Goal: Task Accomplishment & Management: Manage account settings

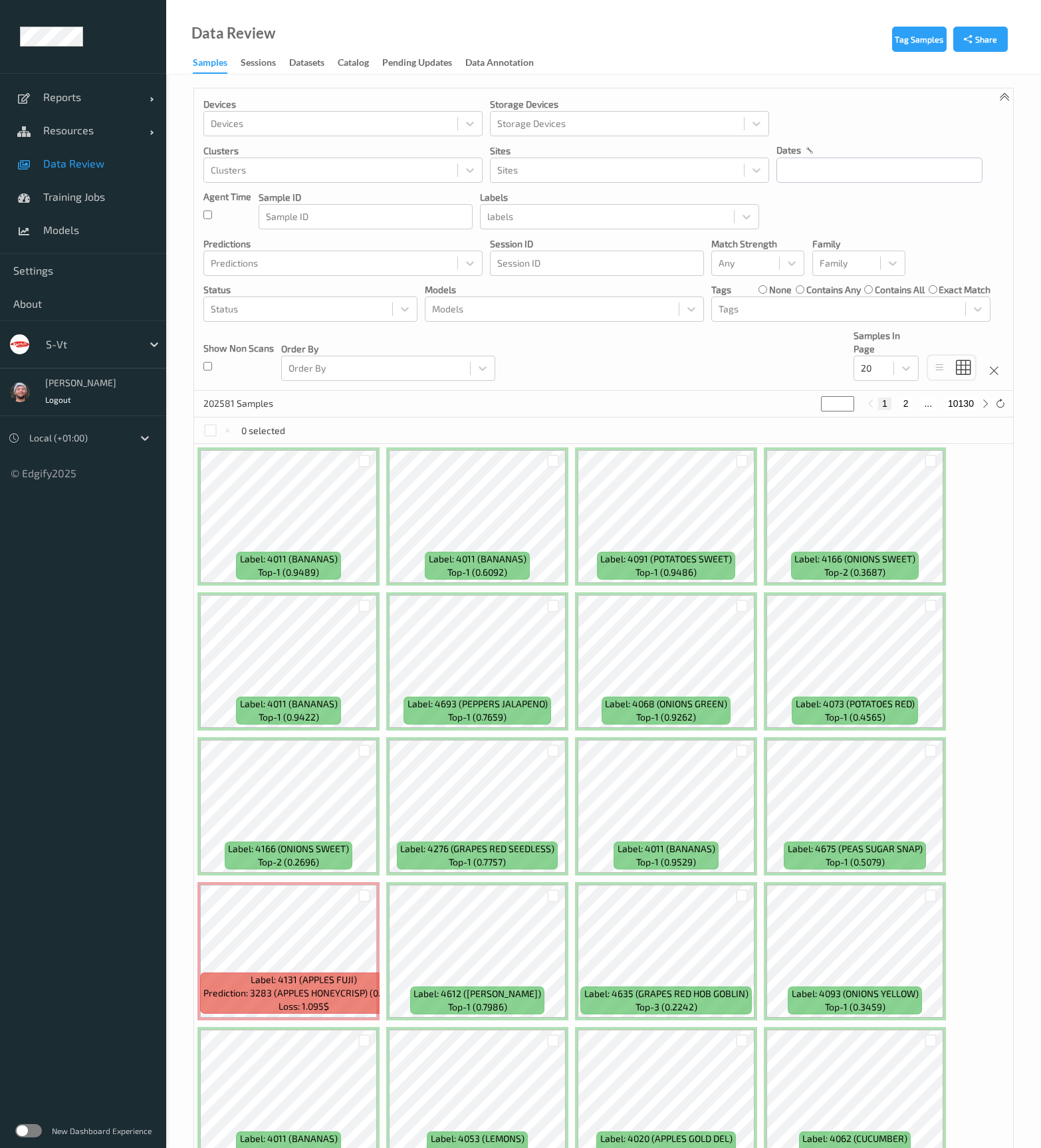
click at [90, 349] on div at bounding box center [91, 345] width 90 height 16
type input "whole"
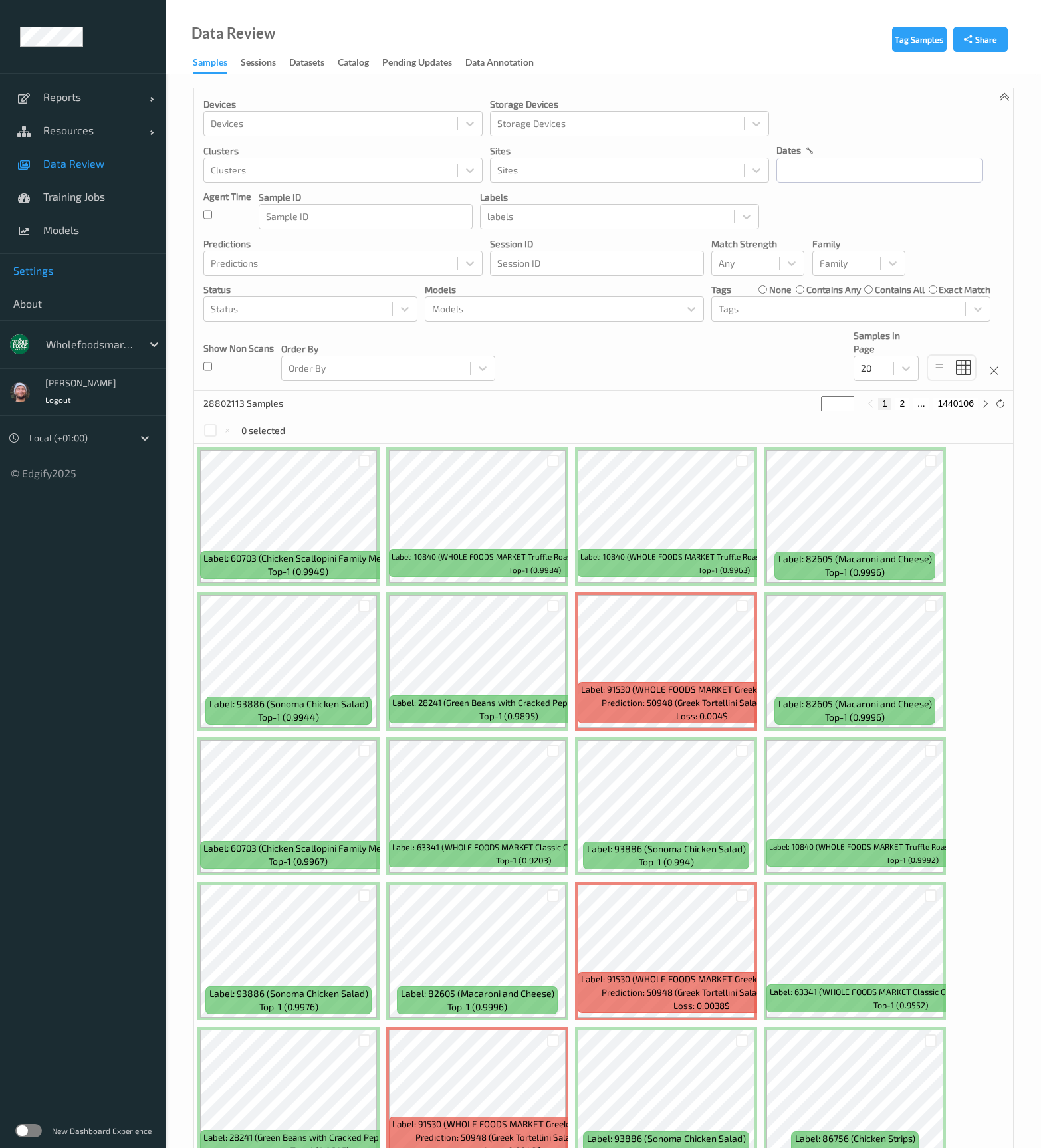
click at [39, 266] on span "Settings" at bounding box center [83, 270] width 140 height 13
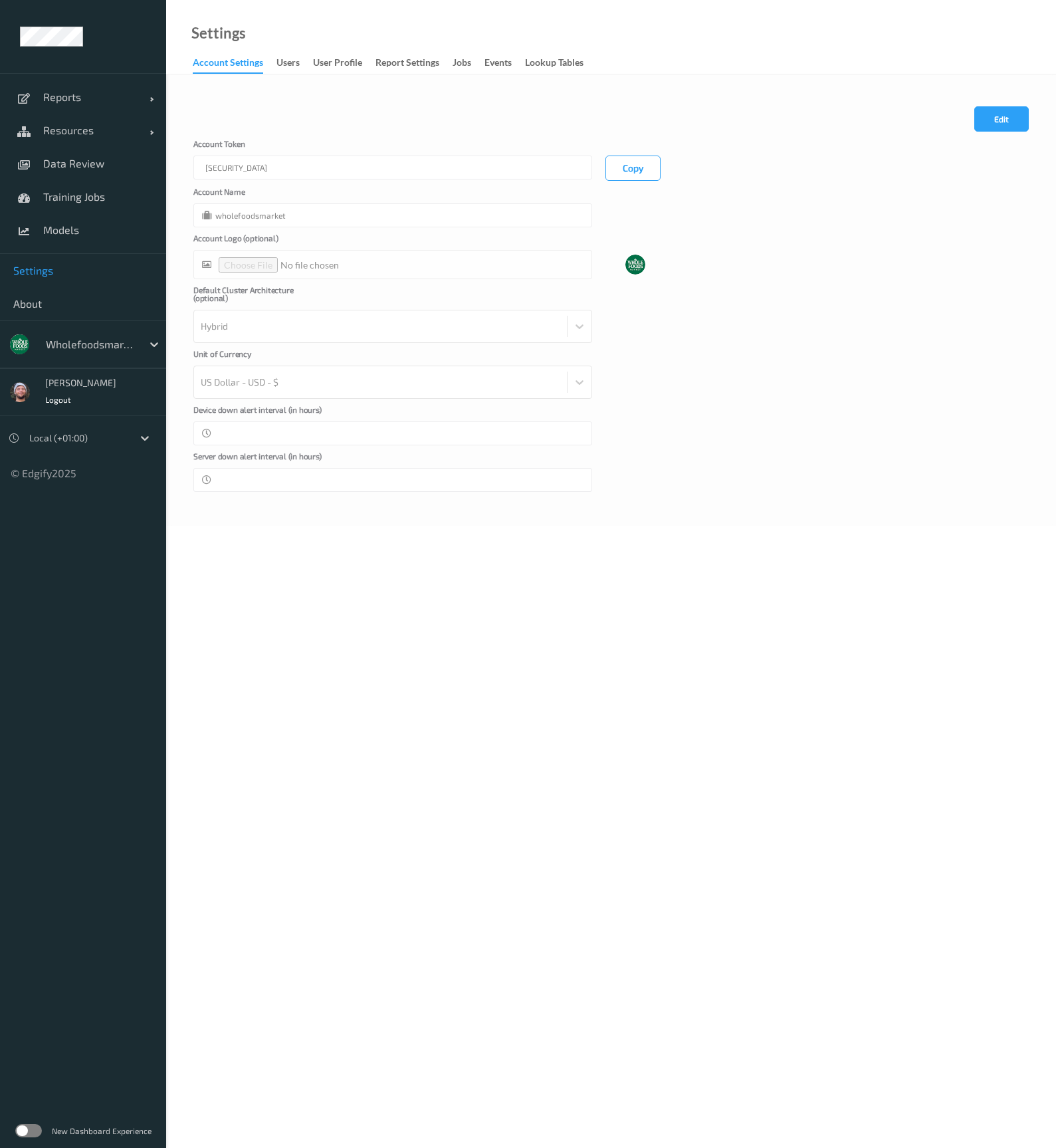
click at [302, 62] on link "users" at bounding box center [295, 62] width 37 height 18
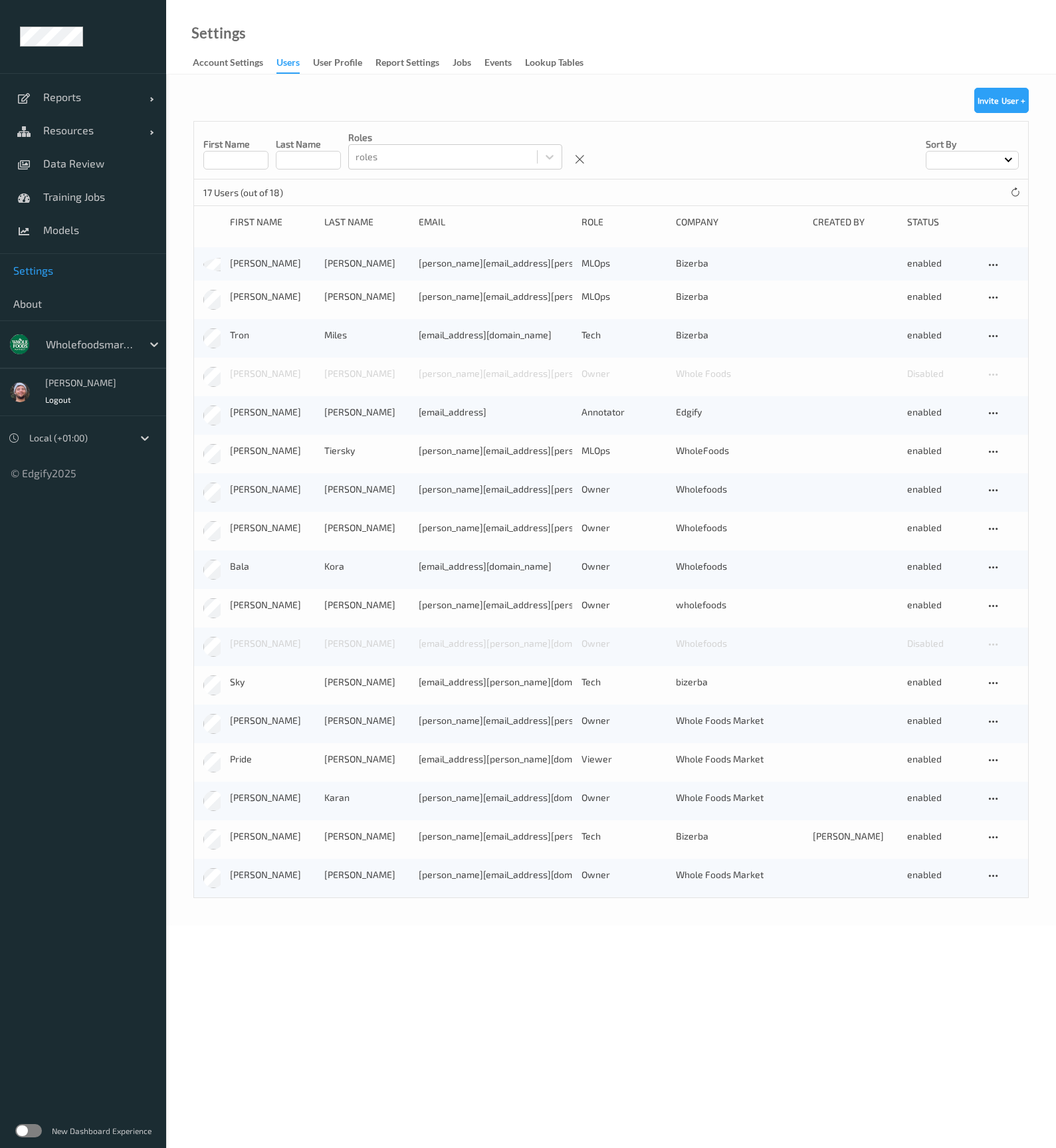
click at [257, 160] on input at bounding box center [236, 160] width 65 height 18
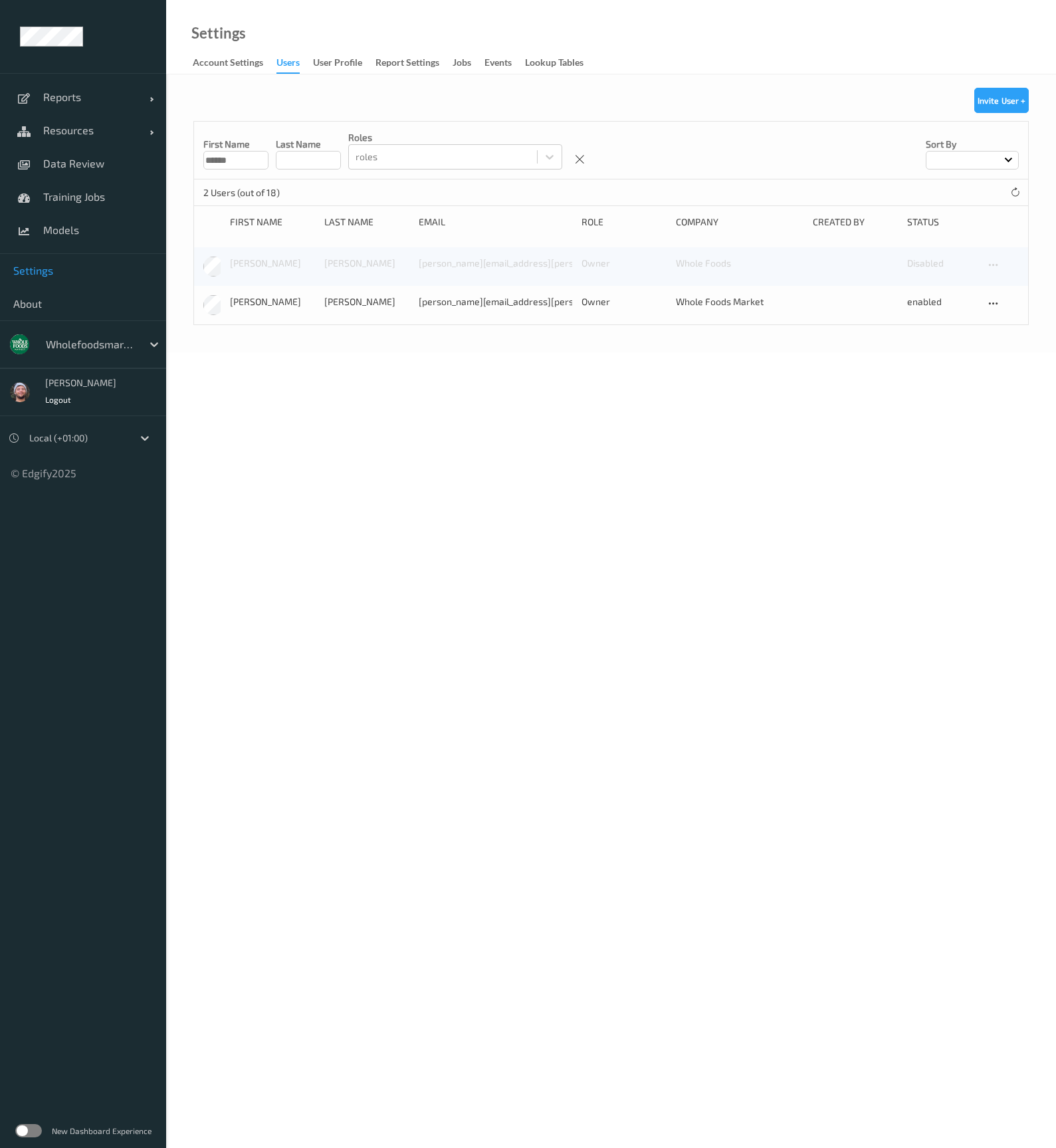
type input "******"
click at [708, 469] on body "Reports Default Report Customized Report Resources Devices Clusters Sites Data …" at bounding box center [528, 574] width 1056 height 1148
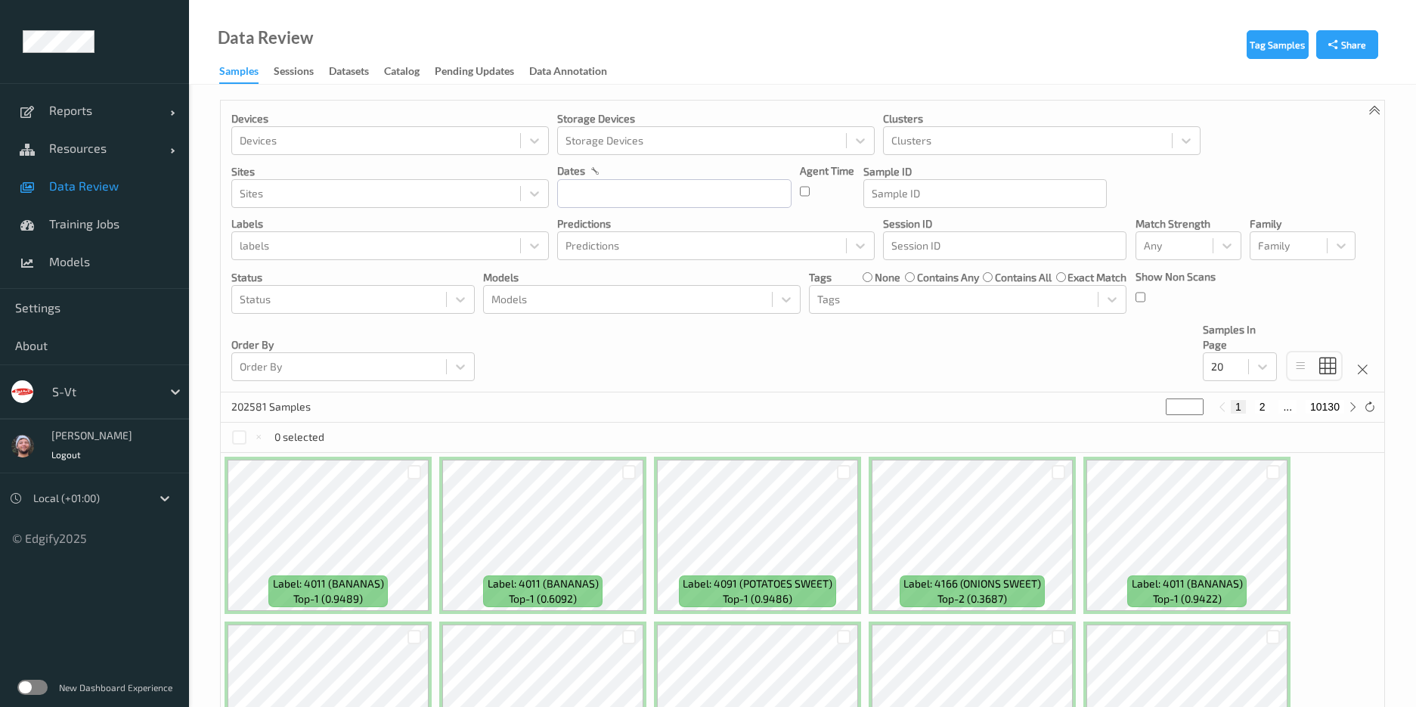
click at [544, 314] on div "Devices Devices Storage Devices Storage Devices Clusters Clusters Sites Sites d…" at bounding box center [803, 247] width 1164 height 292
click at [562, 305] on div at bounding box center [627, 299] width 273 height 18
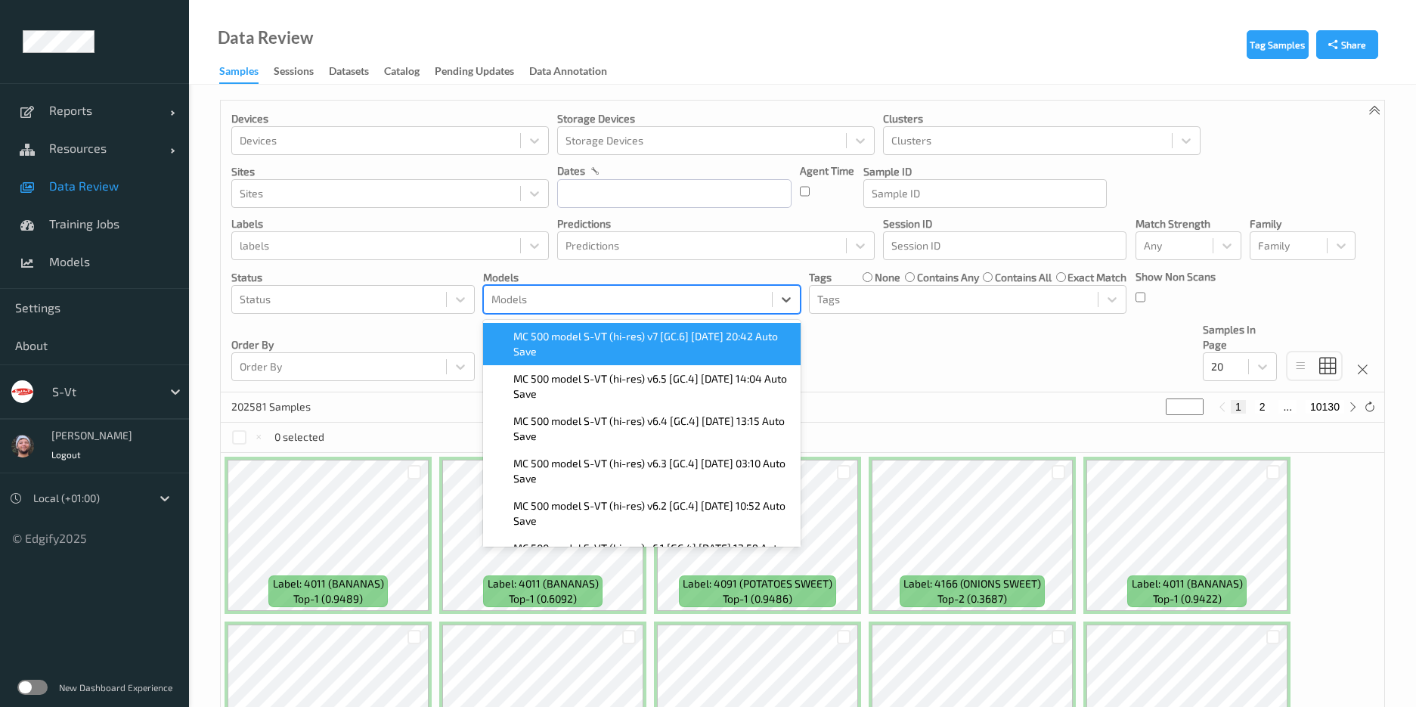
click at [581, 352] on span "MC 500 model S-VT (hi-res) v7 [GC.6] 2025-09-21 20:42 Auto Save" at bounding box center [652, 344] width 278 height 30
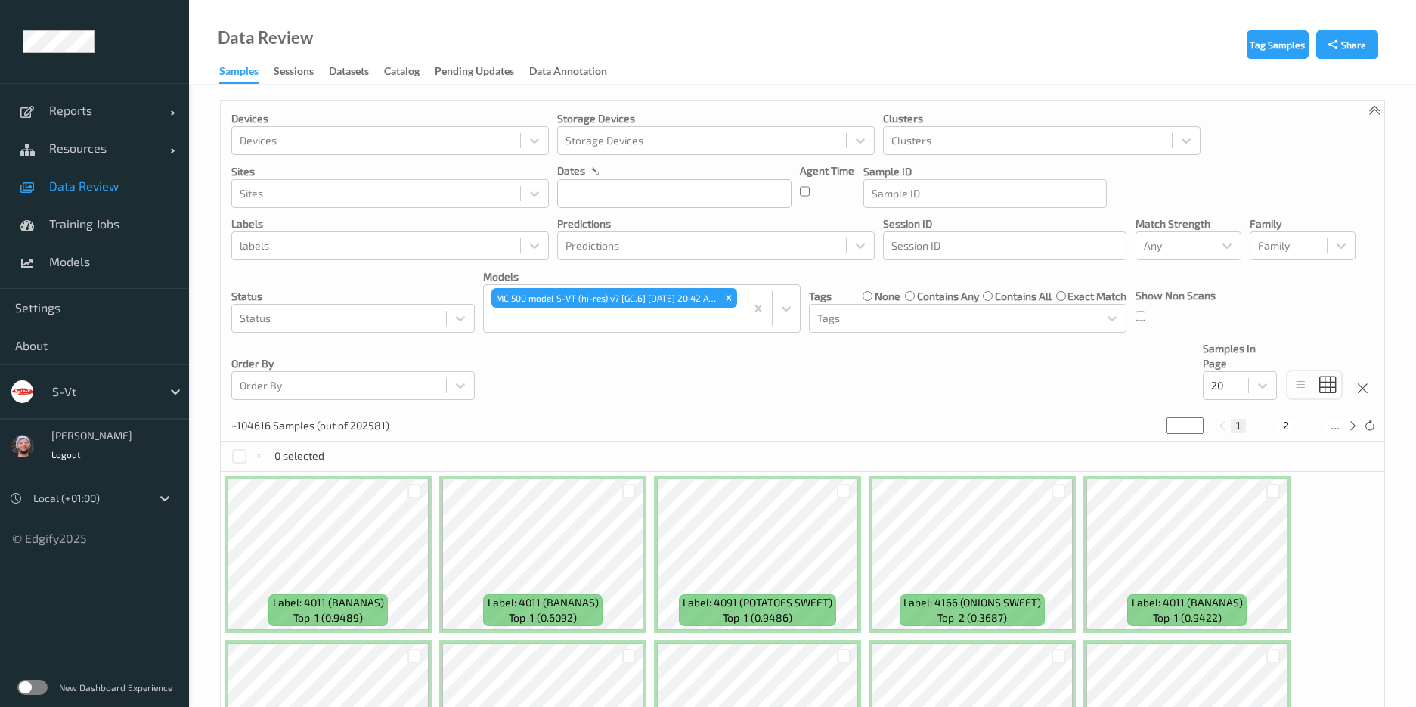
click at [911, 367] on div "Devices Devices Storage Devices Storage Devices Clusters Clusters Sites Sites d…" at bounding box center [803, 256] width 1164 height 311
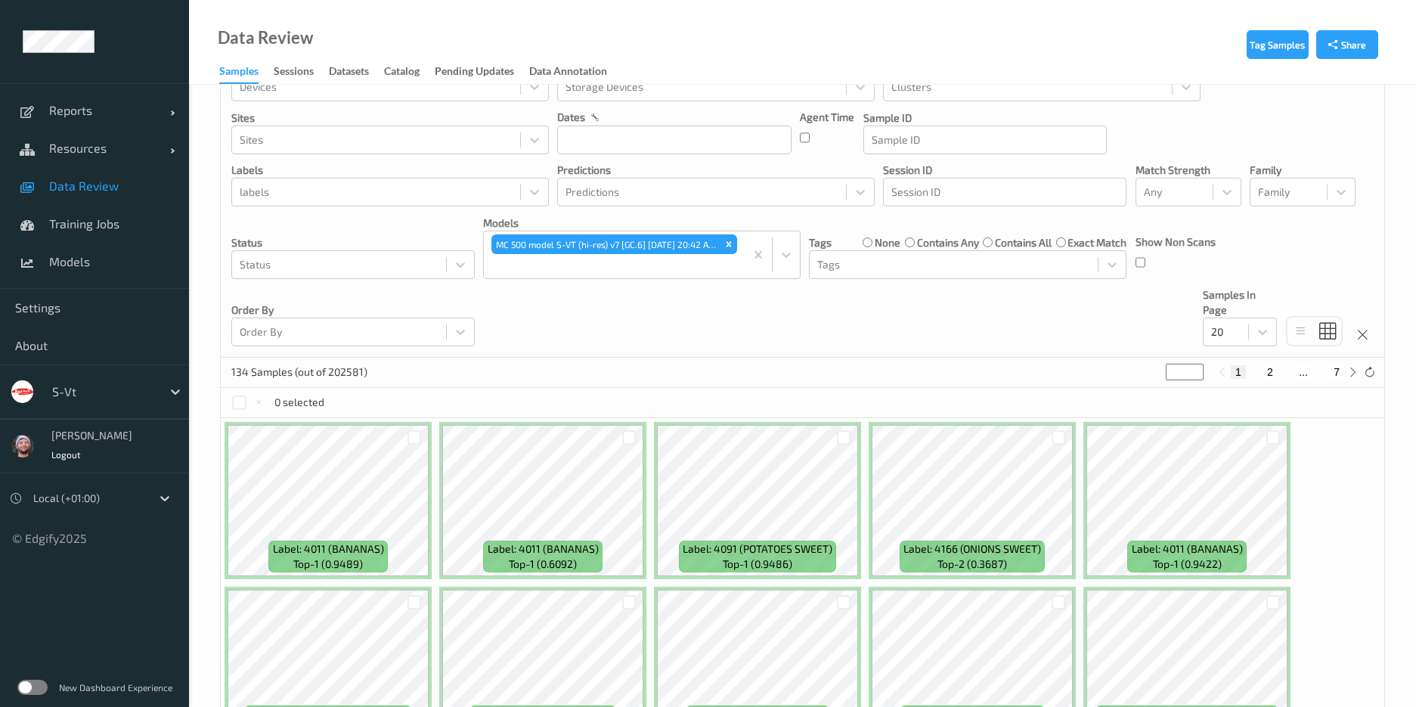
scroll to position [47, 0]
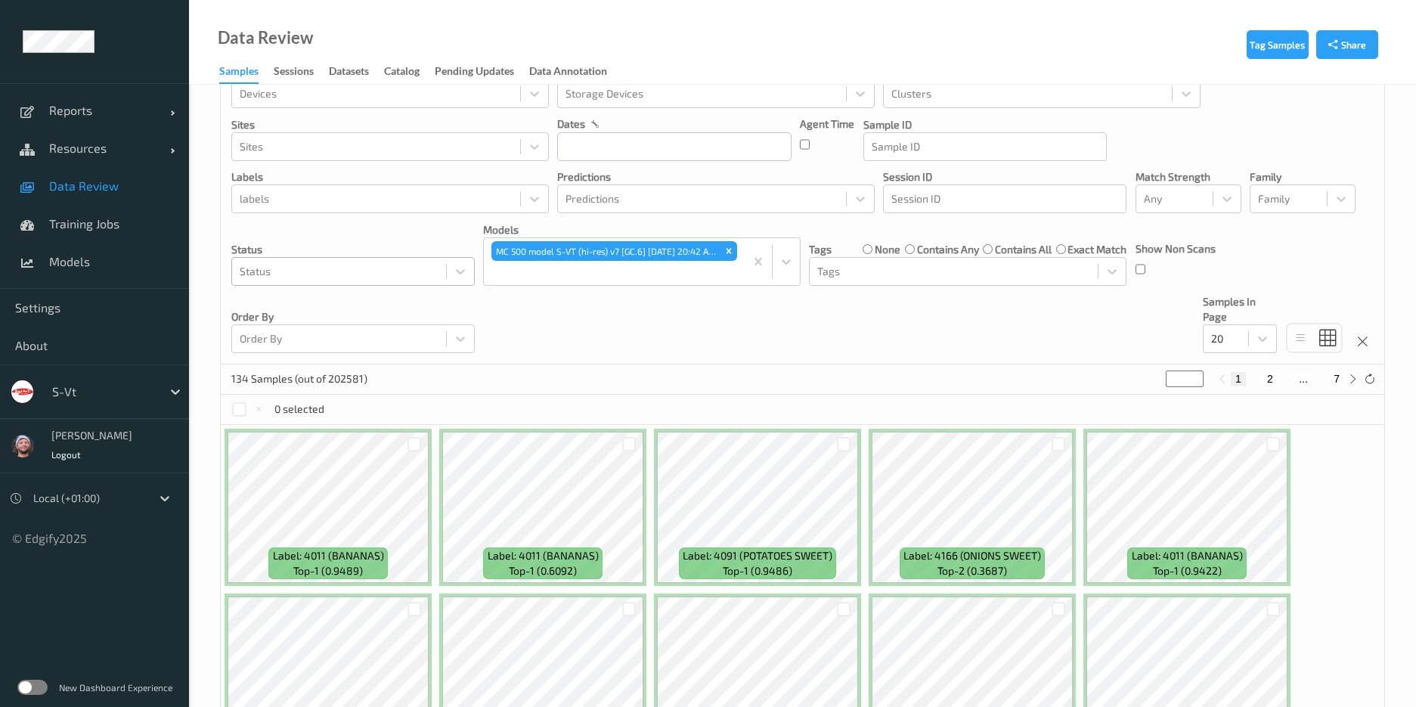
click at [352, 274] on div at bounding box center [339, 271] width 199 height 18
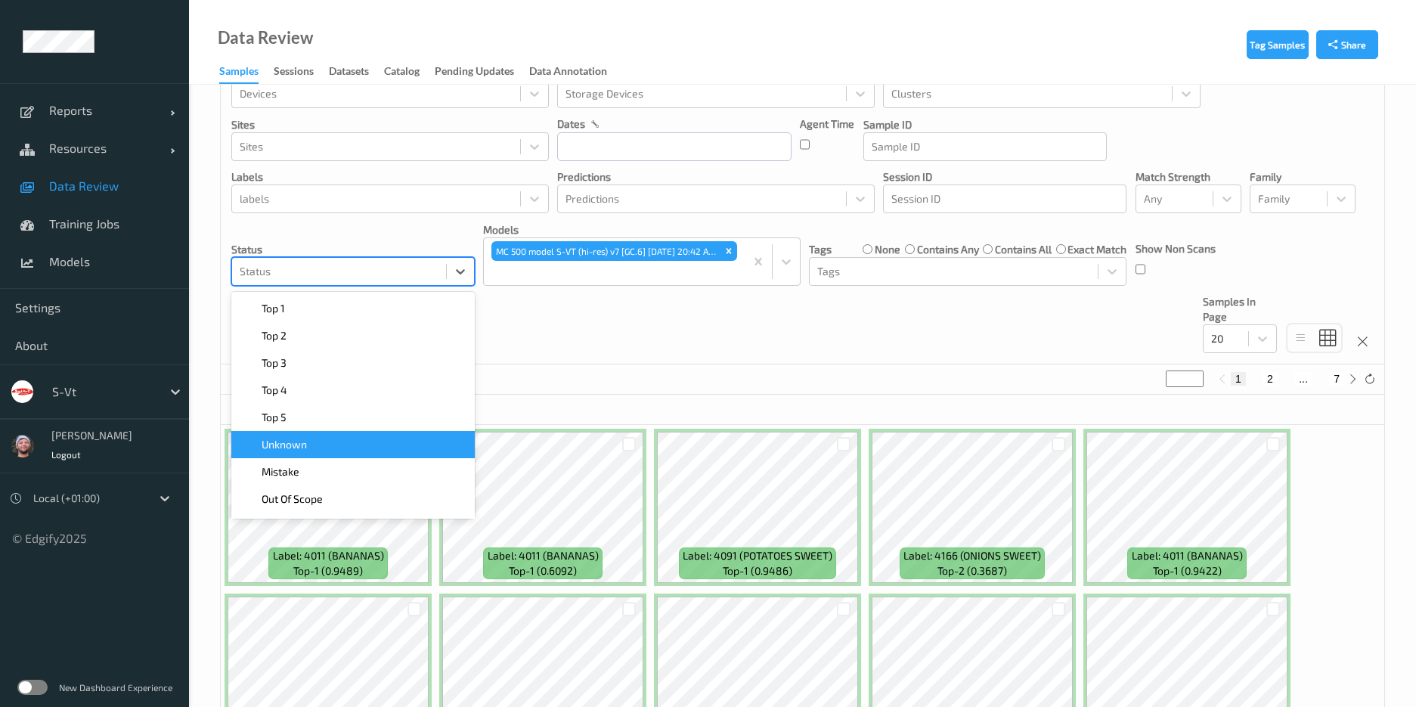
click at [356, 440] on div "Unknown" at bounding box center [352, 444] width 225 height 15
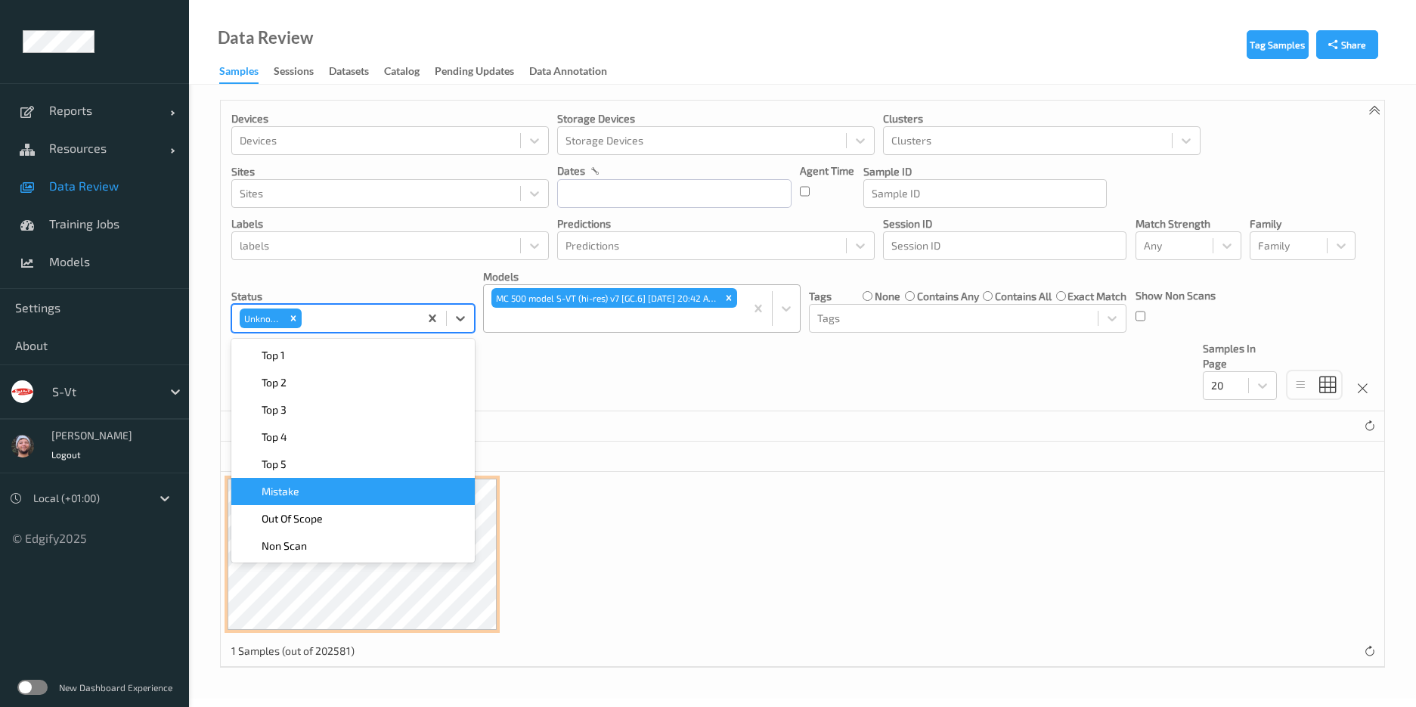
scroll to position [0, 0]
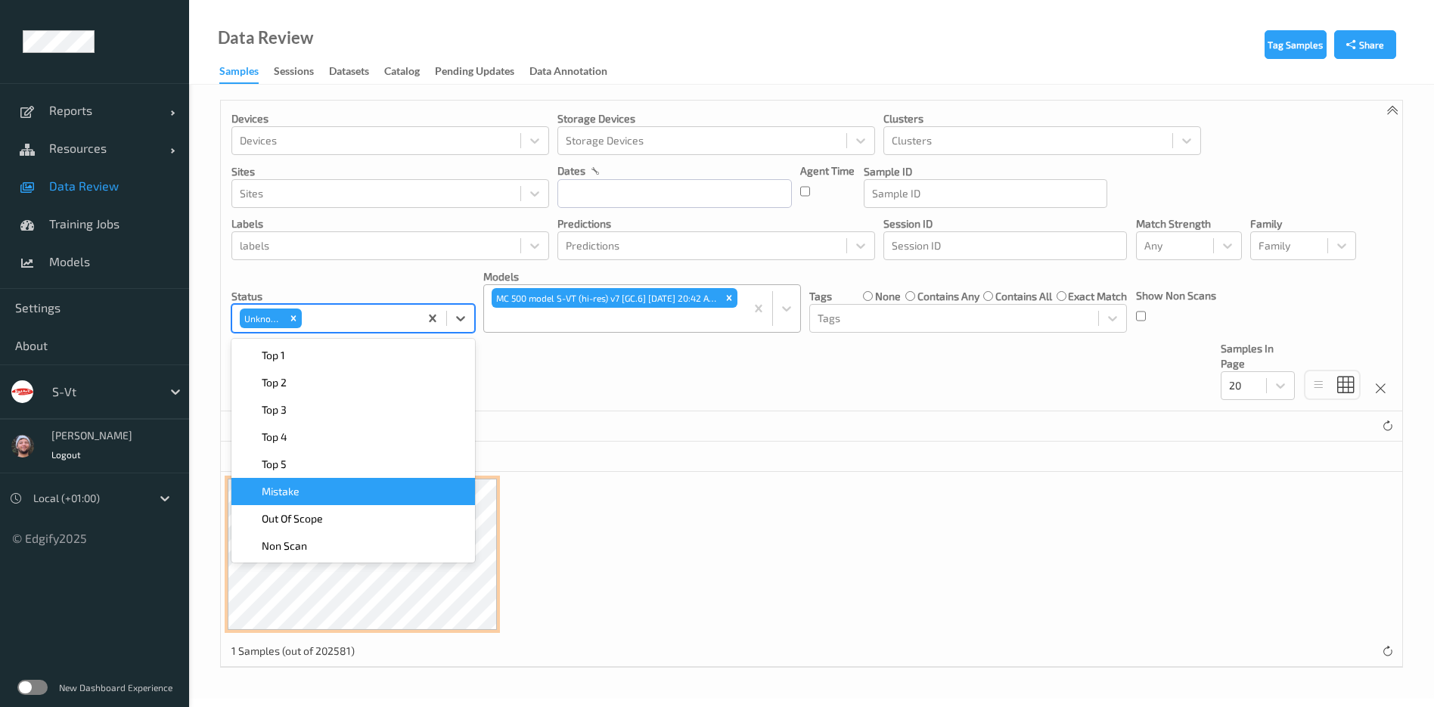
click at [636, 330] on div "MC 500 model S-VT (hi-res) v7 [GC.6] 2025-09-21 20:42 Auto Save" at bounding box center [614, 308] width 261 height 47
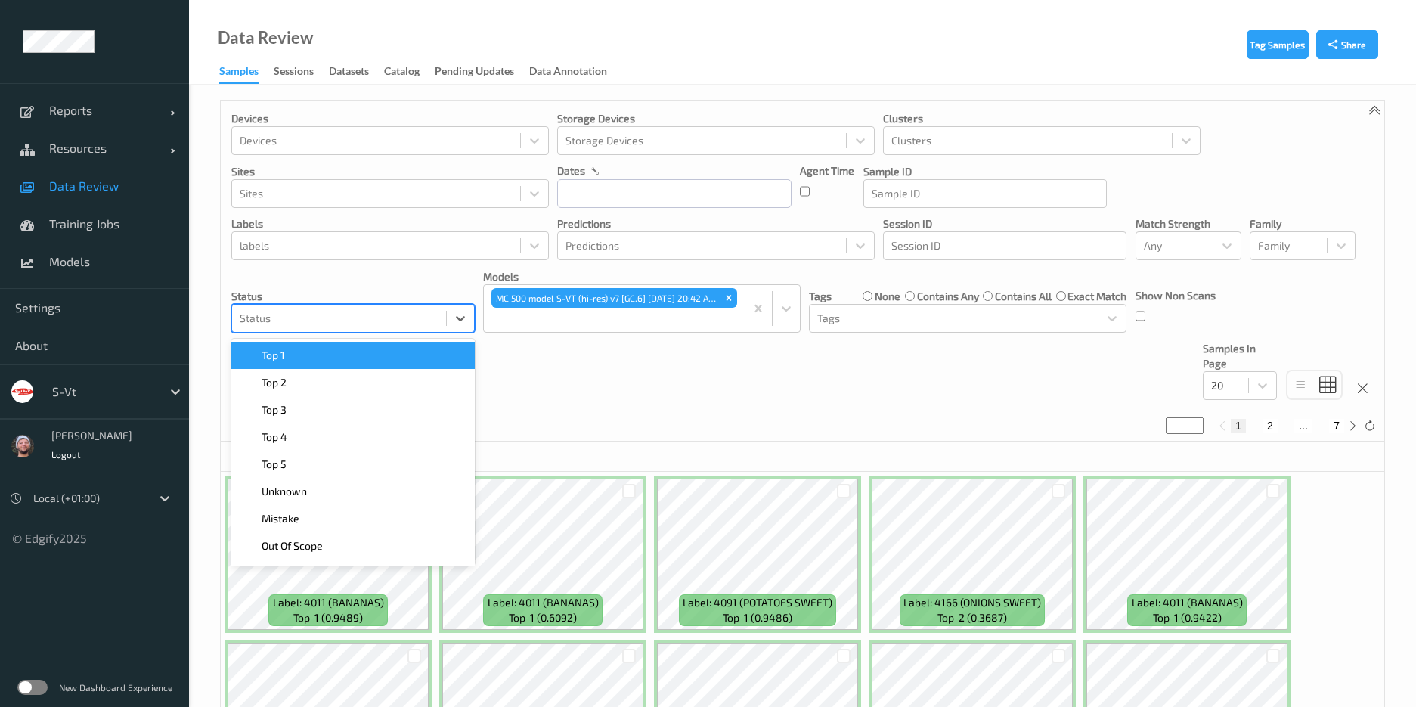
click at [421, 324] on div at bounding box center [339, 318] width 199 height 18
type input "mis"
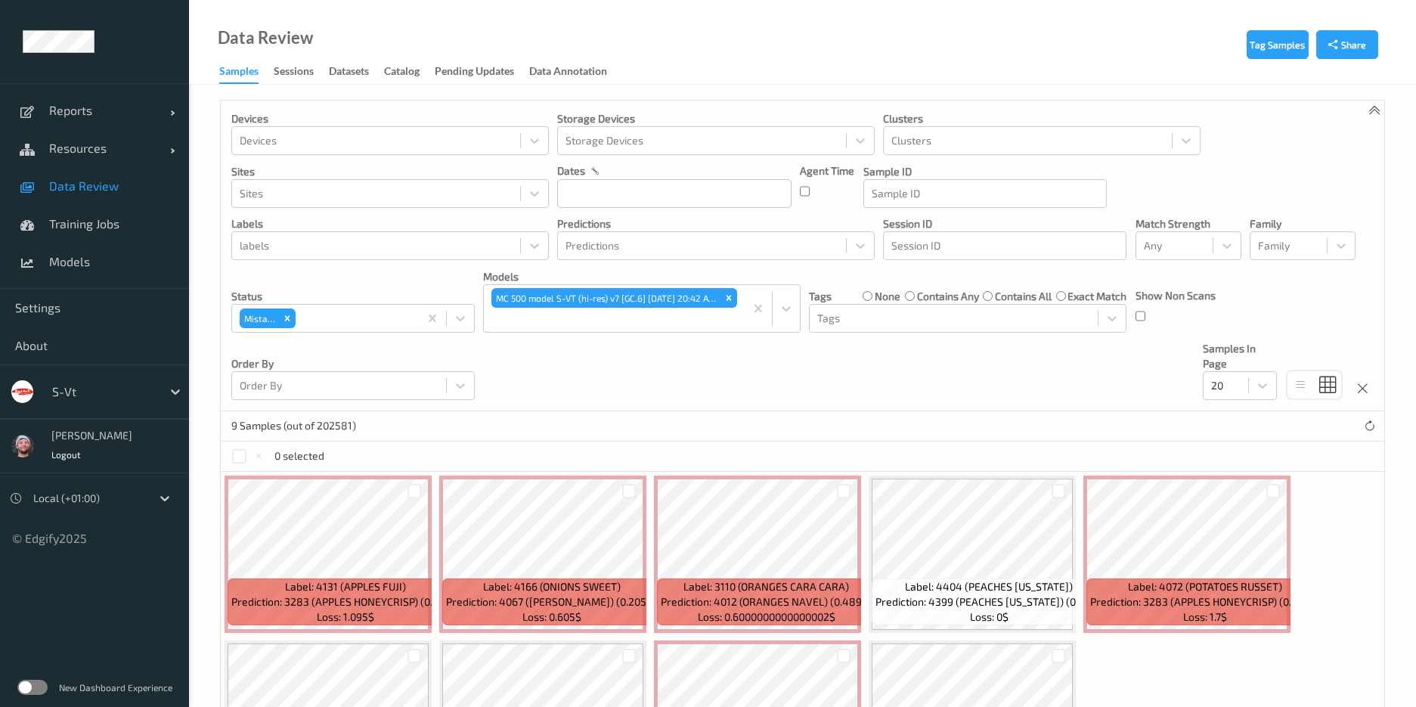
click at [673, 387] on div "Devices Devices Storage Devices Storage Devices Clusters Clusters Sites Sites d…" at bounding box center [803, 256] width 1164 height 311
click at [110, 398] on div at bounding box center [103, 392] width 102 height 18
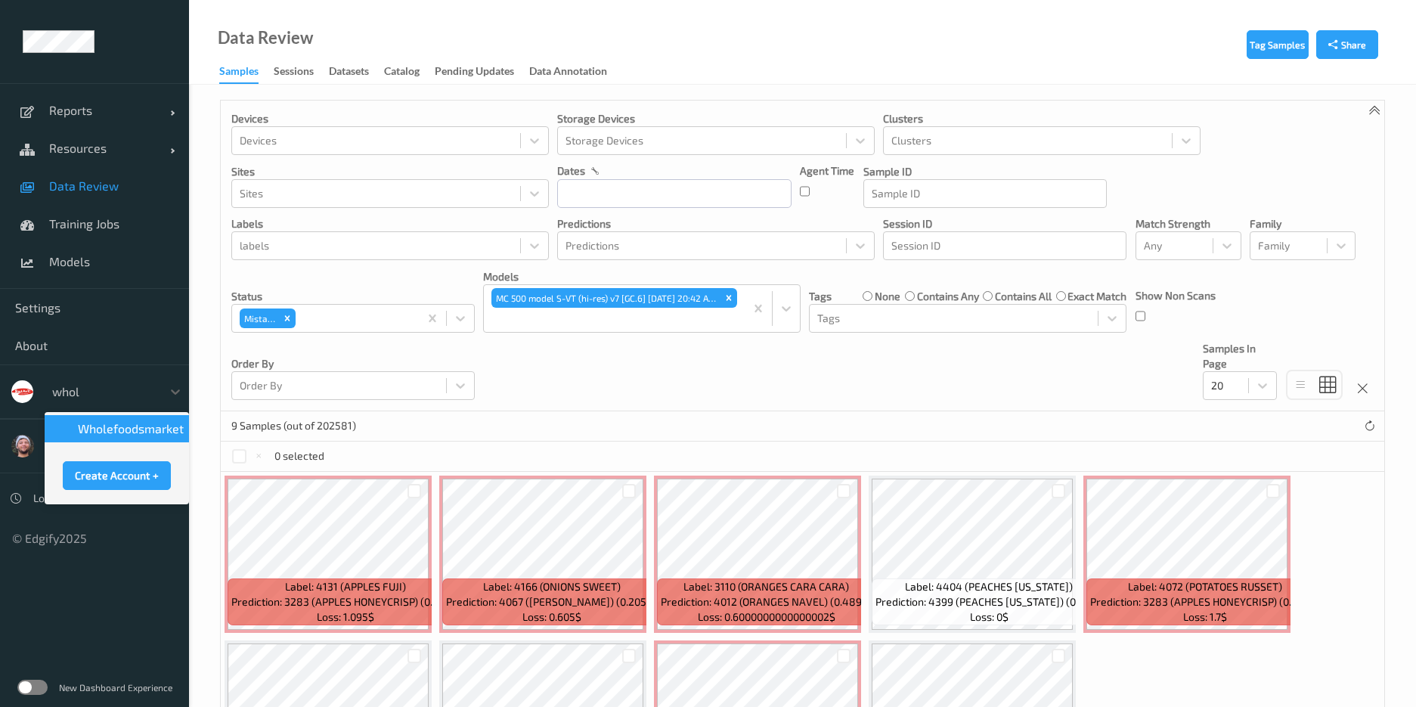
type input "whole"
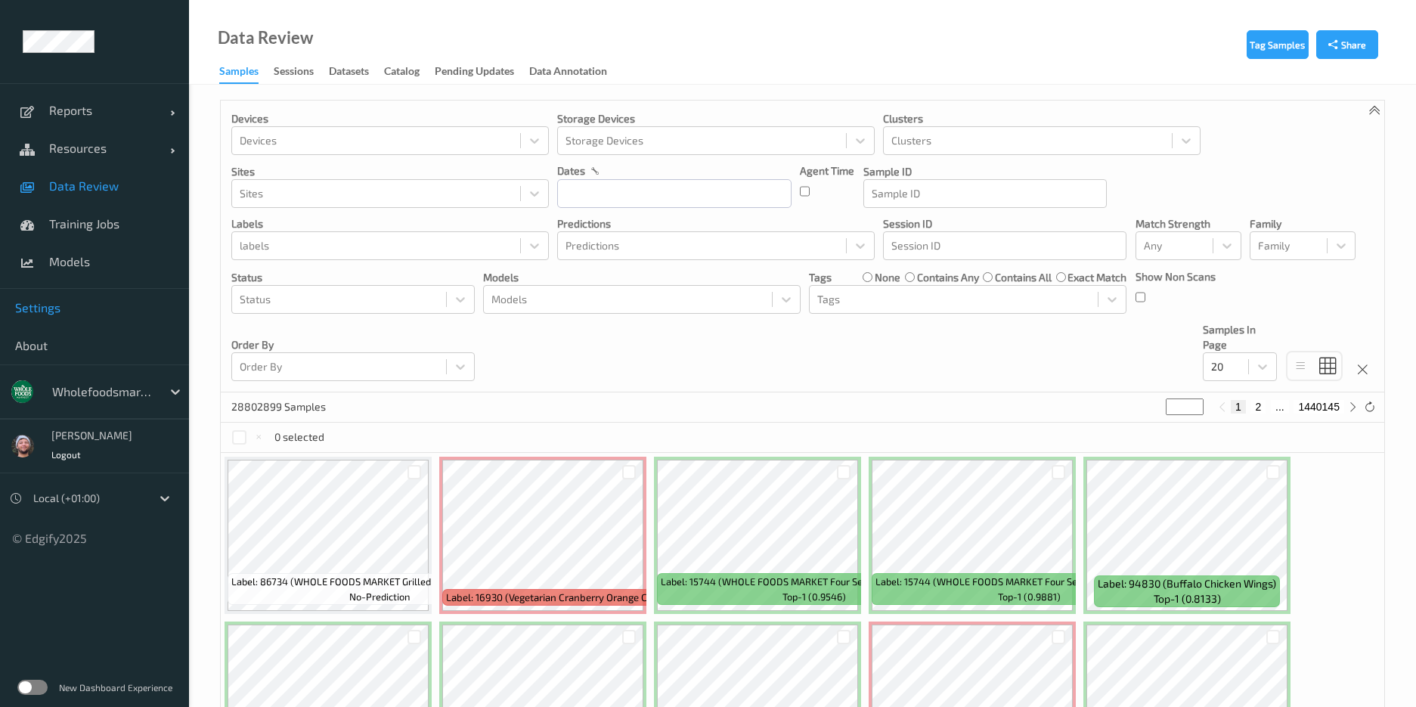
click at [106, 300] on span "Settings" at bounding box center [94, 307] width 159 height 15
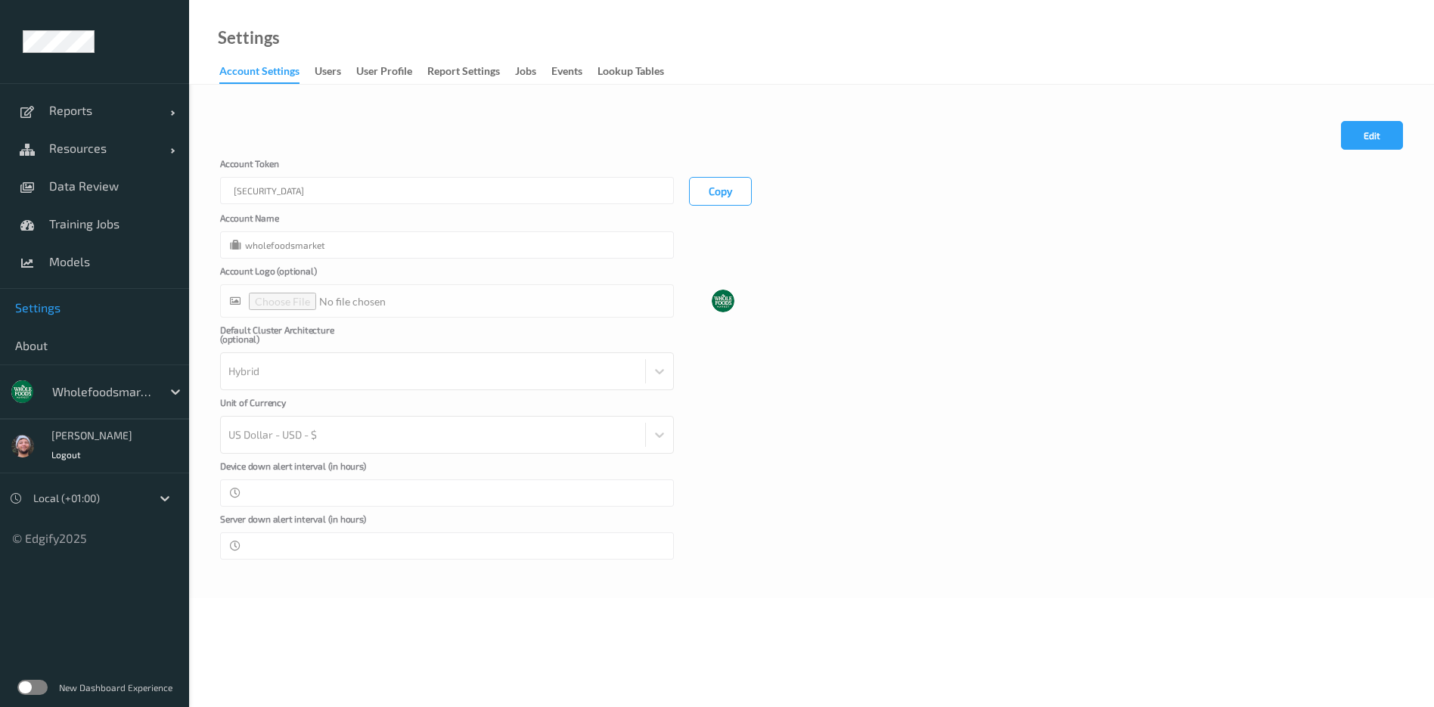
click at [313, 57] on div "Settings Account Settings users User Profile Report Settings Jobs events Lookup…" at bounding box center [811, 42] width 1245 height 85
click at [317, 64] on div "users" at bounding box center [328, 73] width 26 height 19
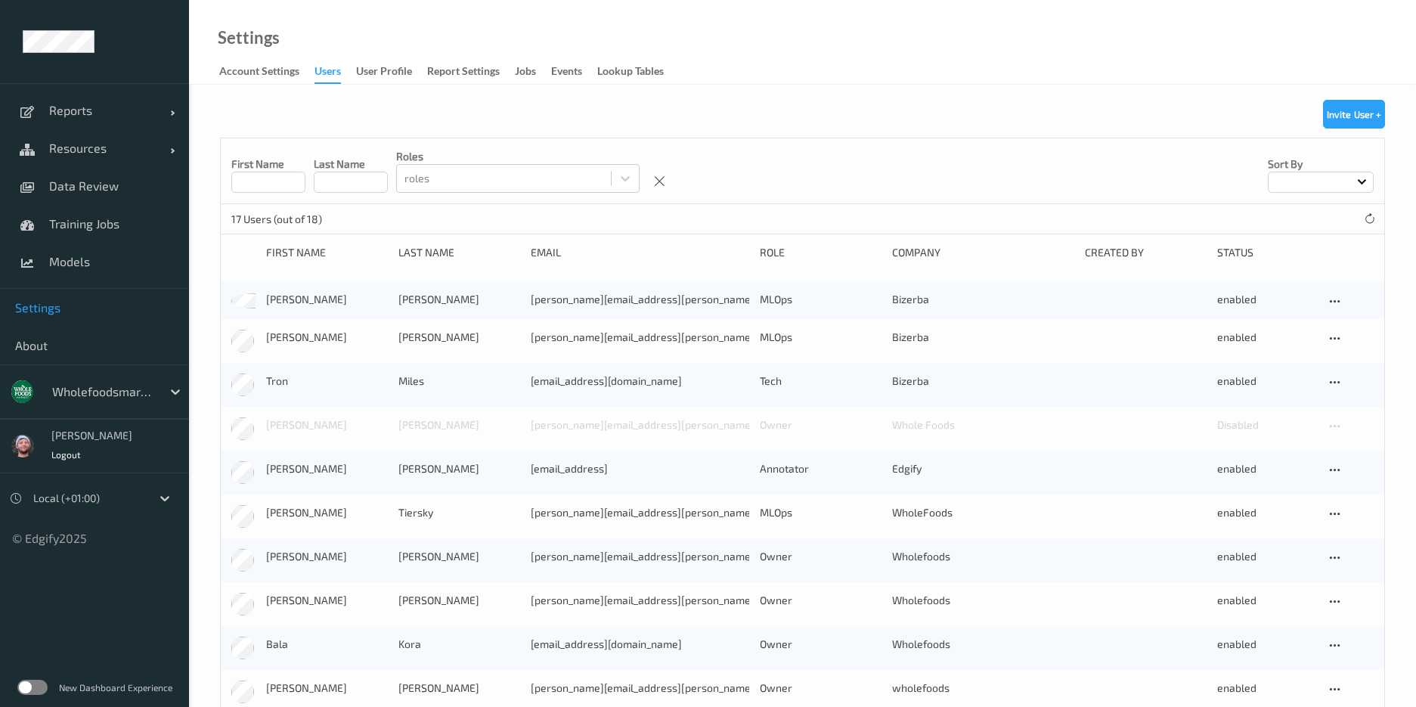
click at [258, 187] on input at bounding box center [268, 182] width 74 height 21
type input "******"
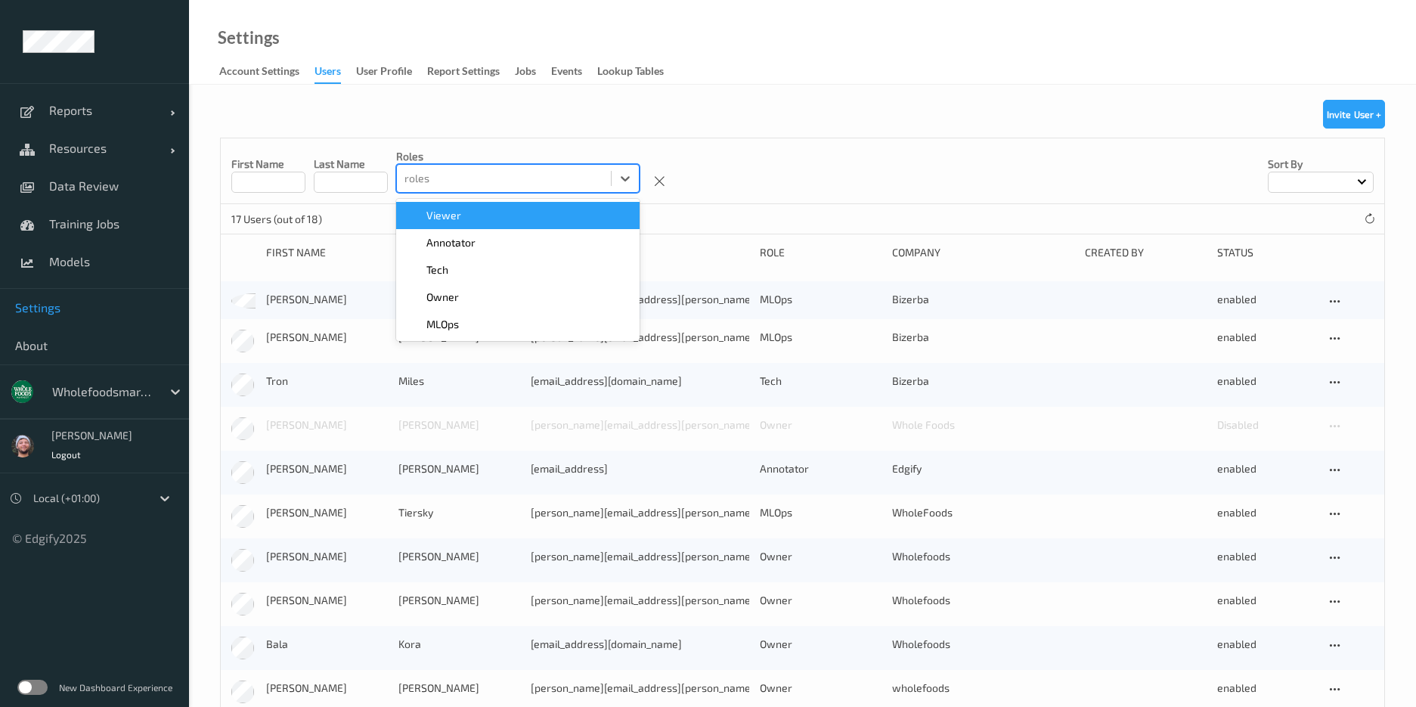
click at [557, 177] on div at bounding box center [504, 178] width 199 height 18
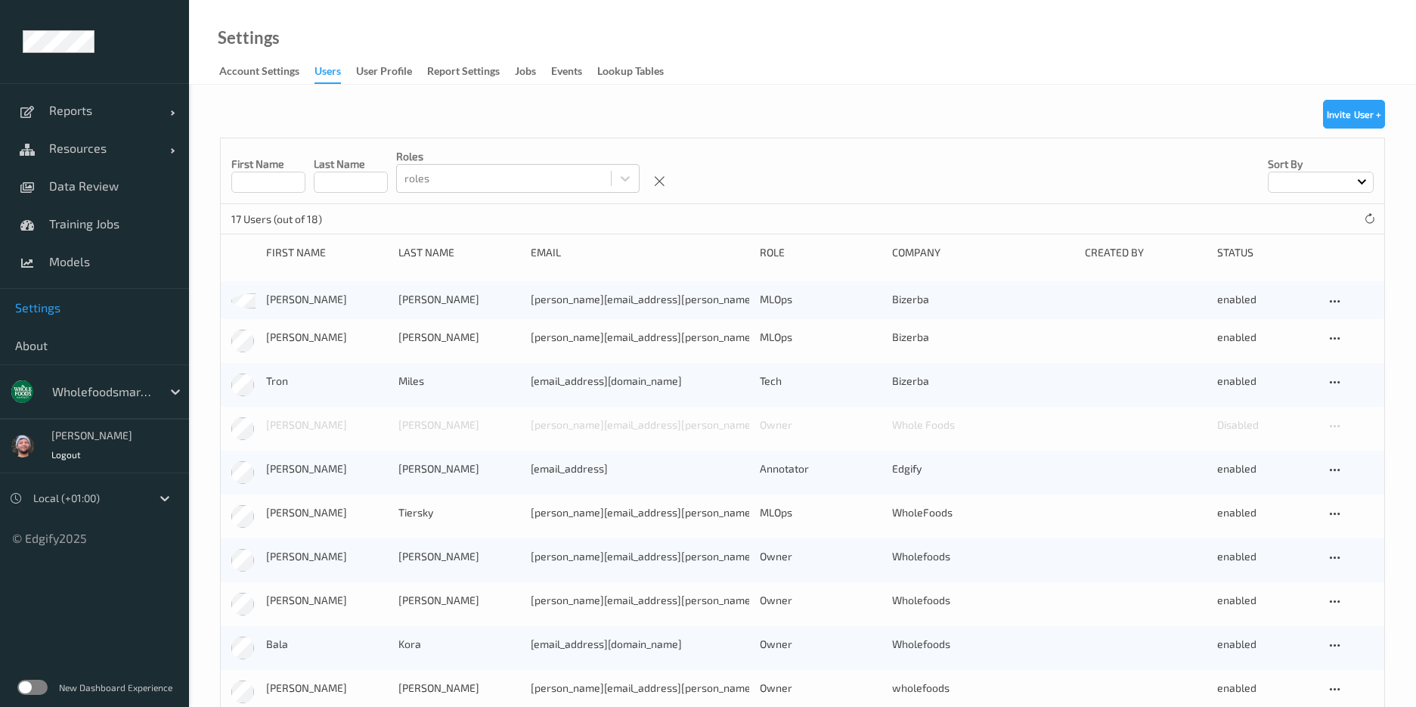
click at [1134, 169] on div "First Name Last Name roles roles Sort by" at bounding box center [803, 171] width 1164 height 66
click at [110, 195] on link "Data Review" at bounding box center [94, 186] width 189 height 38
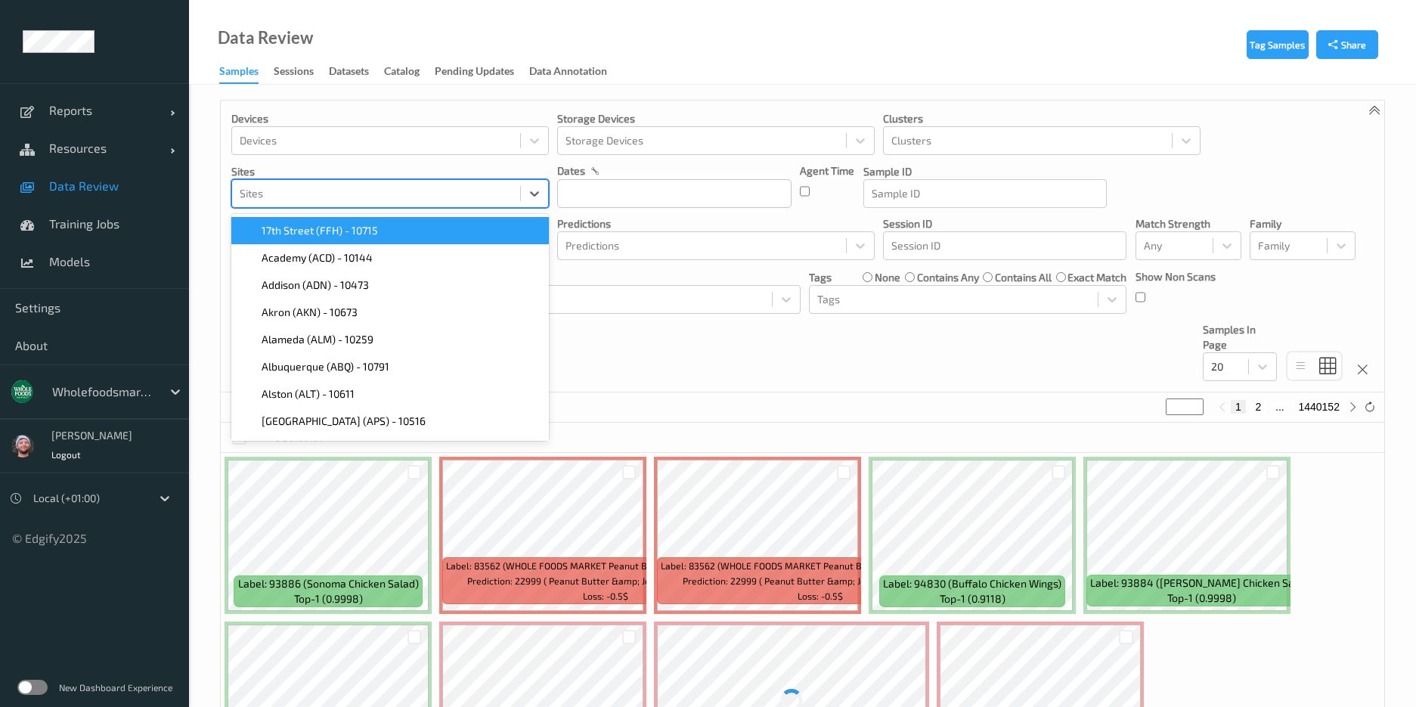
click at [325, 188] on div at bounding box center [376, 193] width 273 height 18
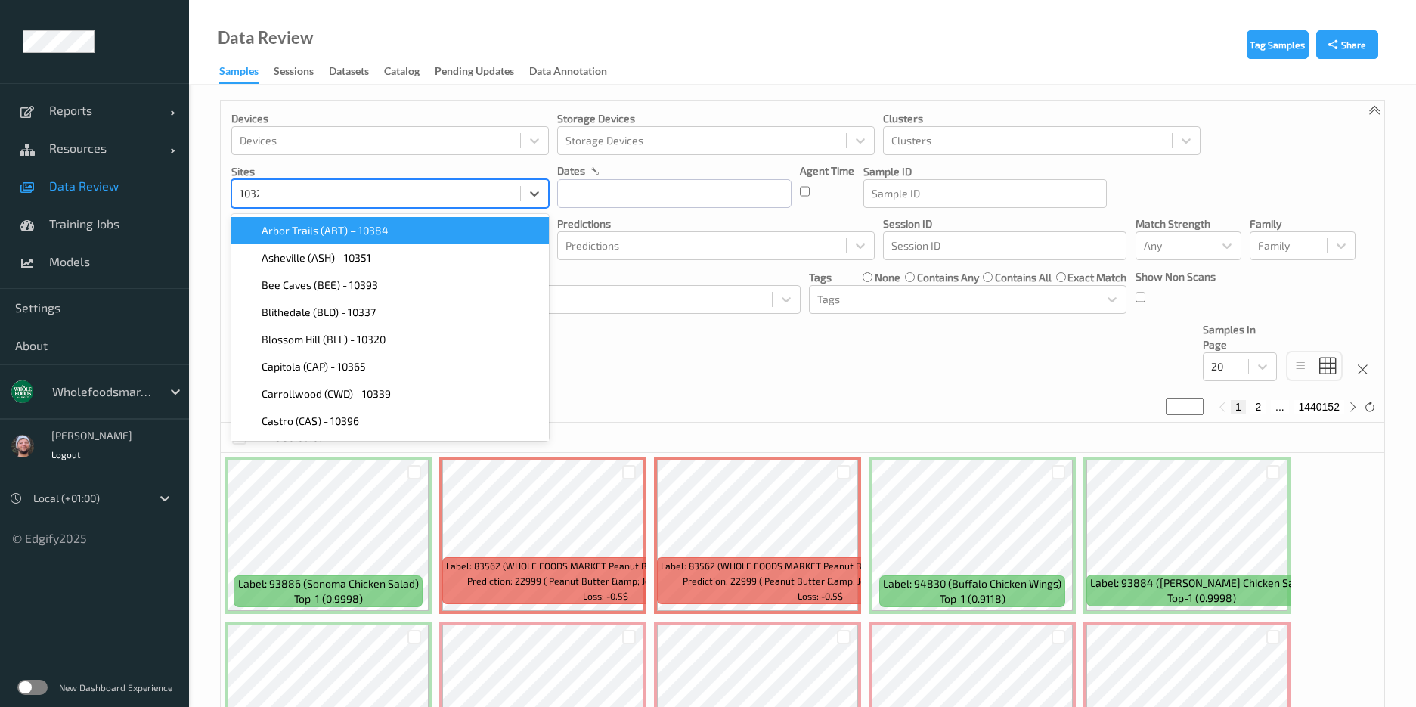
type input "10320"
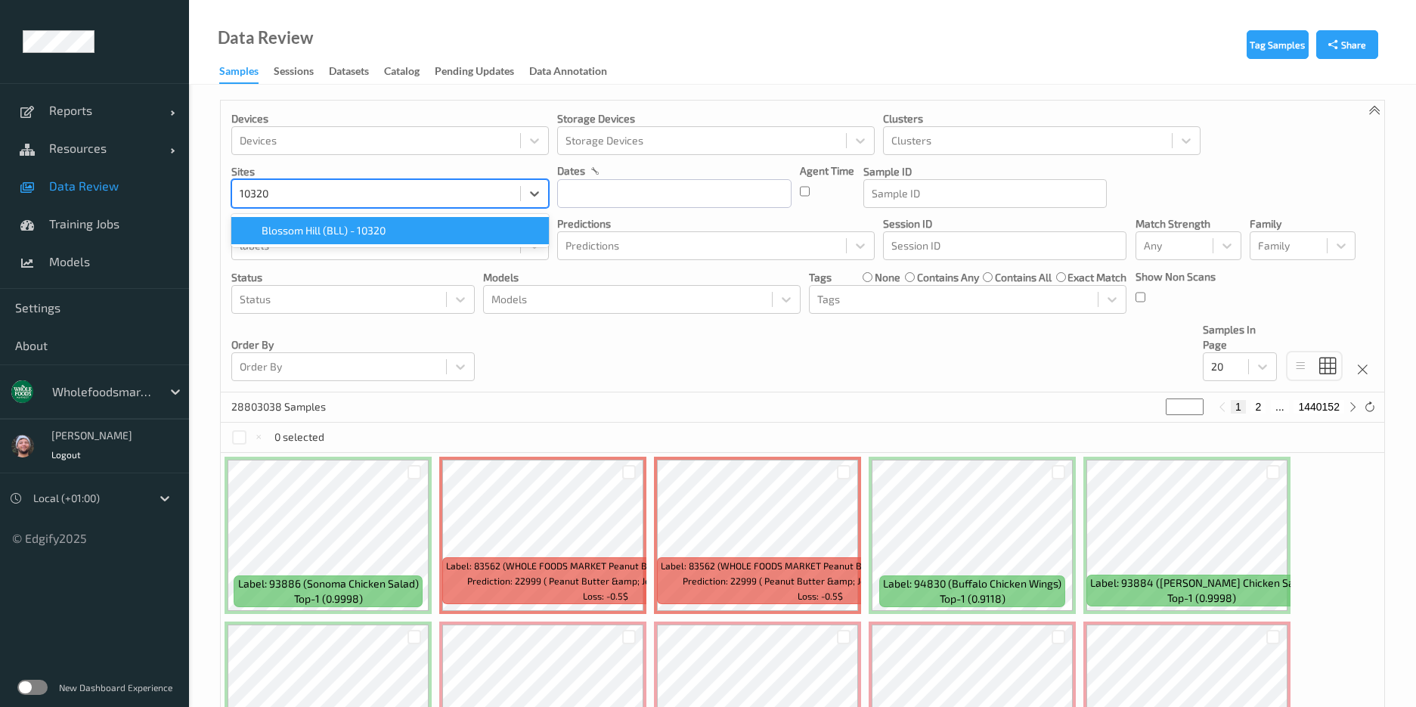
click at [345, 233] on span "Blossom Hill (BLL) - 10320" at bounding box center [324, 230] width 124 height 15
